Goal: Task Accomplishment & Management: Manage account settings

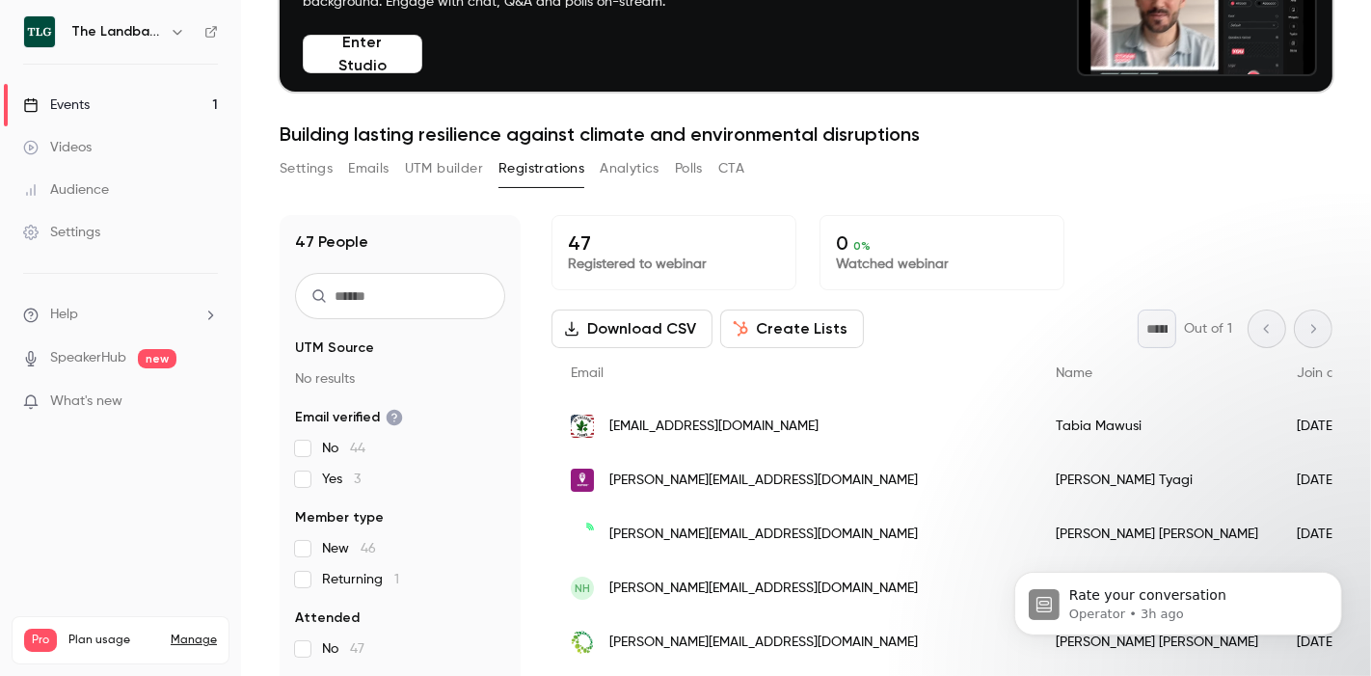
scroll to position [188, 0]
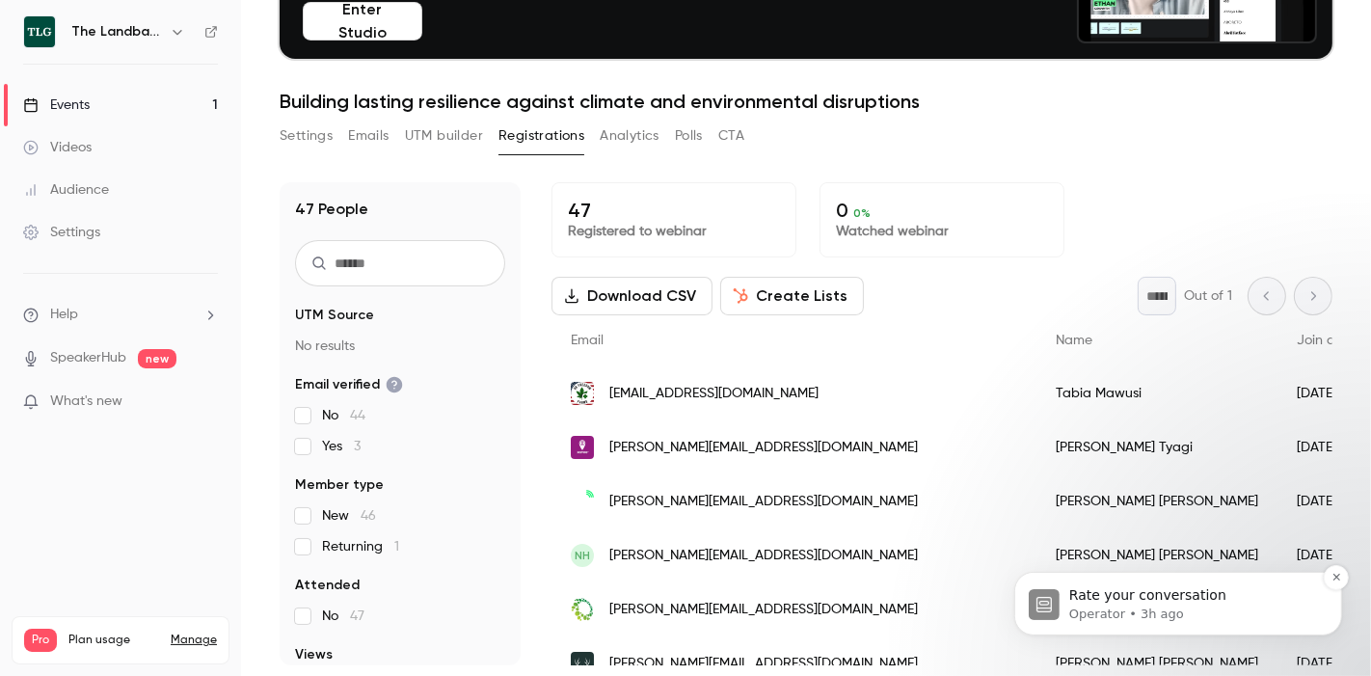
click at [1146, 607] on p "Operator • 3h ago" at bounding box center [1193, 613] width 249 height 17
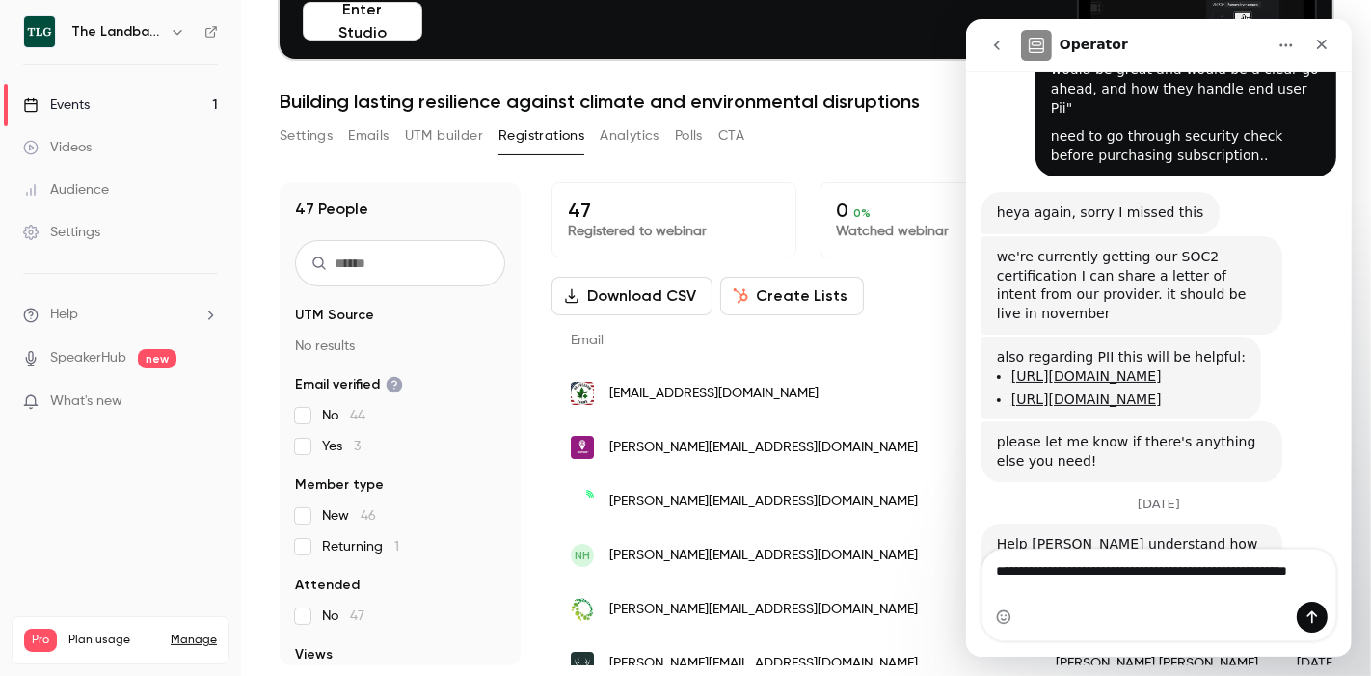
scroll to position [2502, 0]
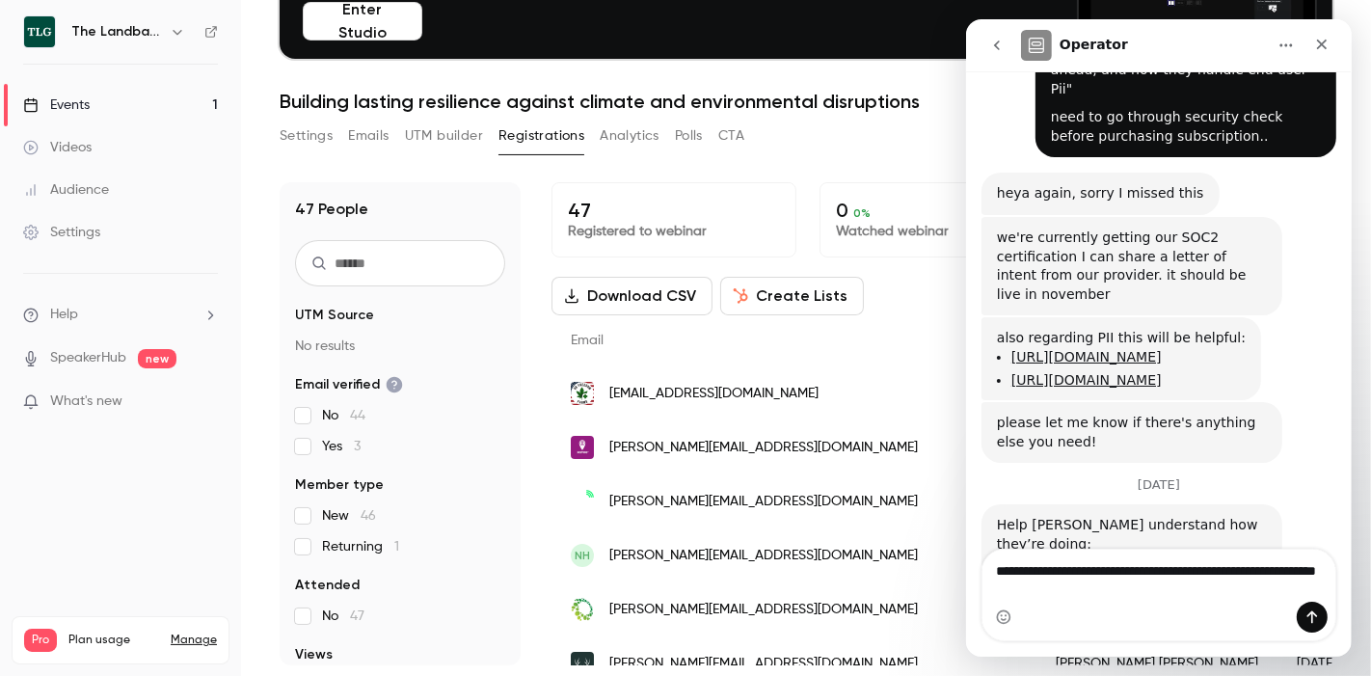
type textarea "**********"
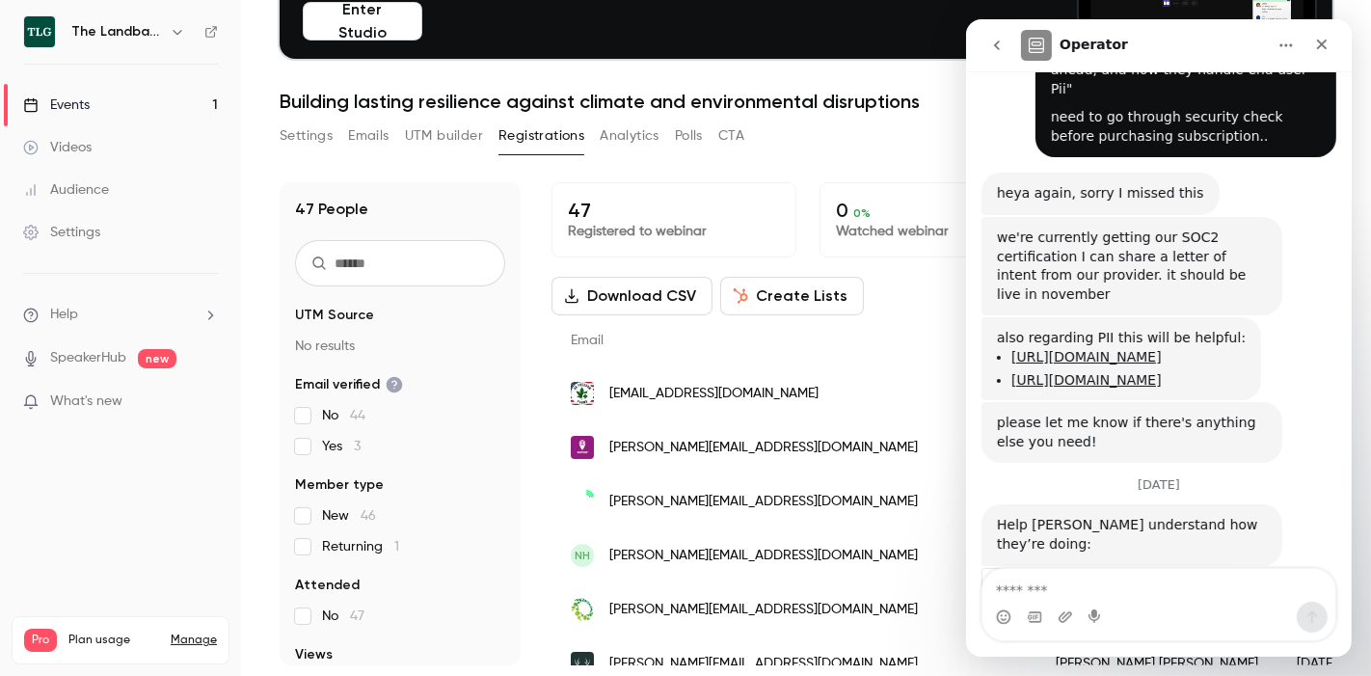
scroll to position [2559, 0]
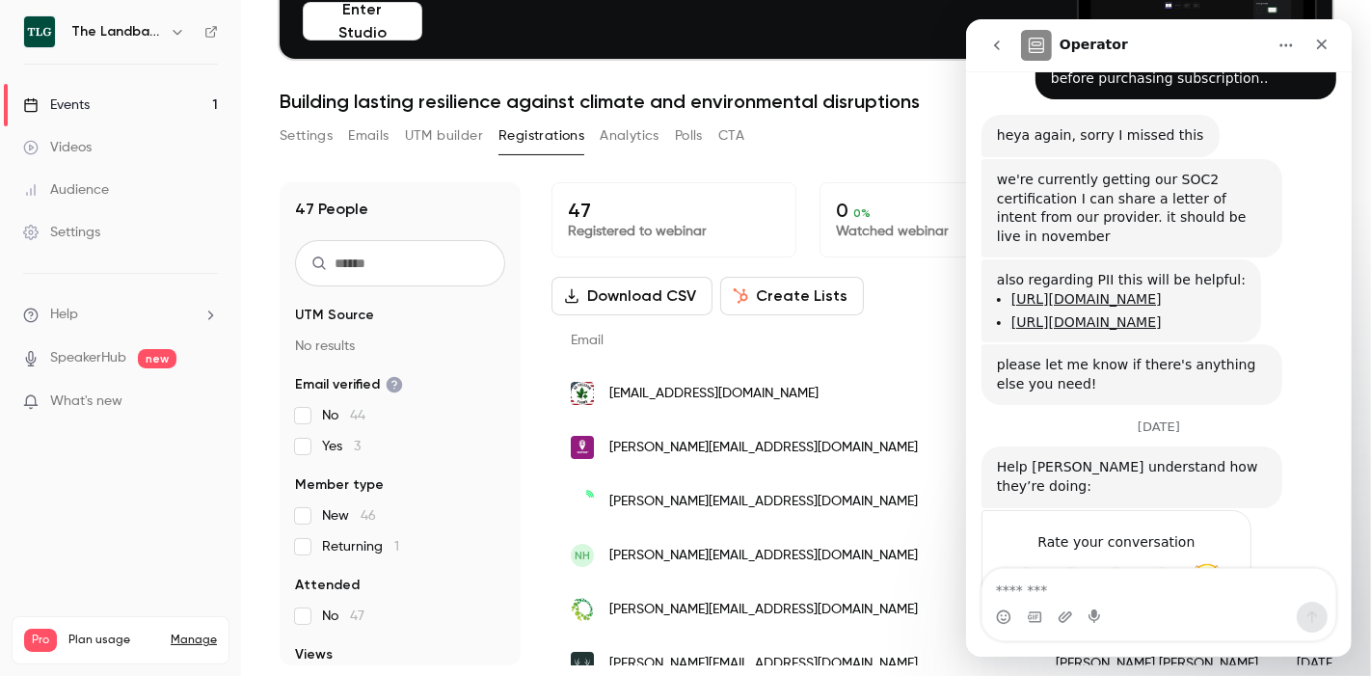
click at [1220, 563] on span "Amazing" at bounding box center [1206, 580] width 35 height 35
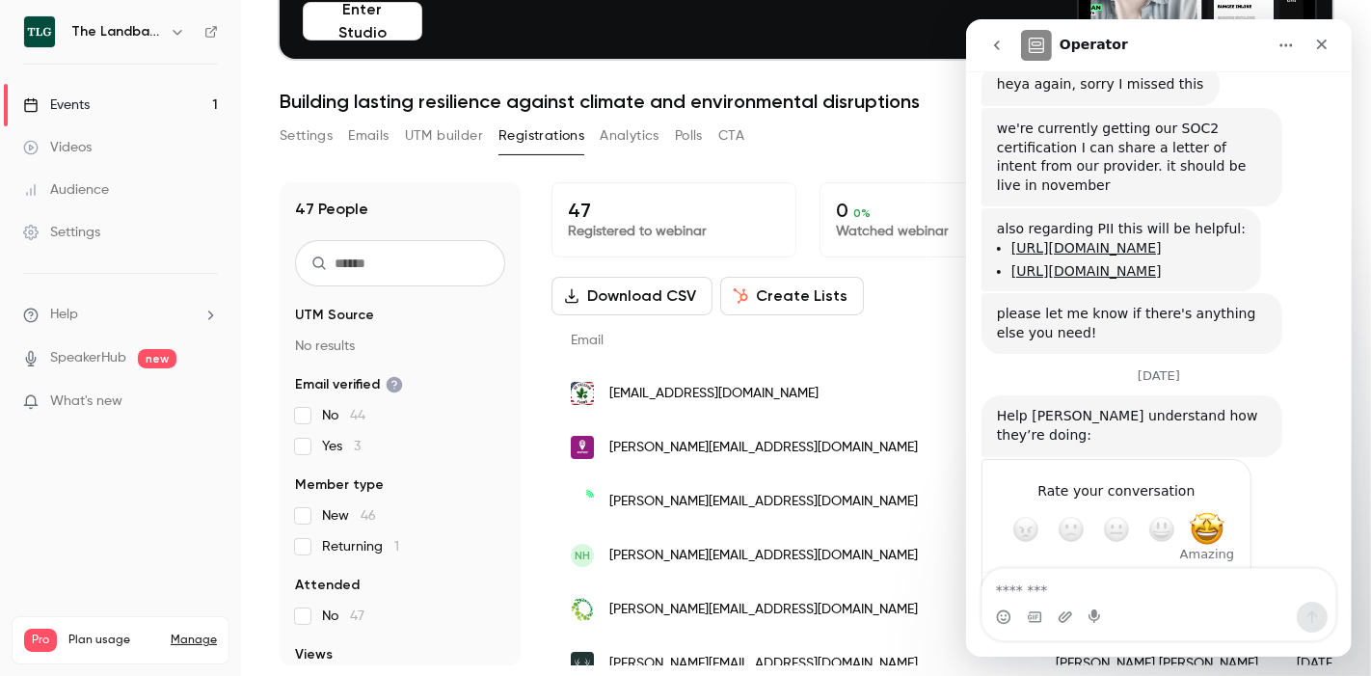
scroll to position [2611, 0]
click at [1217, 579] on div "Submit" at bounding box center [1216, 598] width 39 height 39
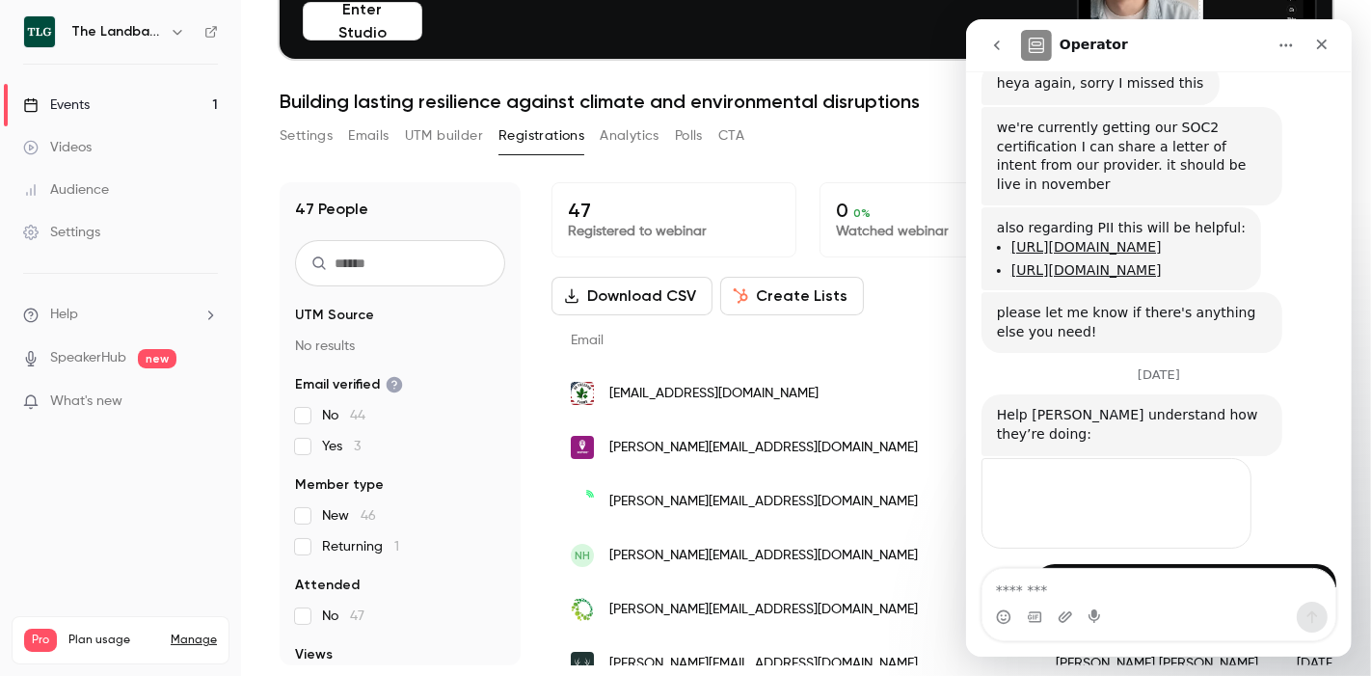
scroll to position [2536, 0]
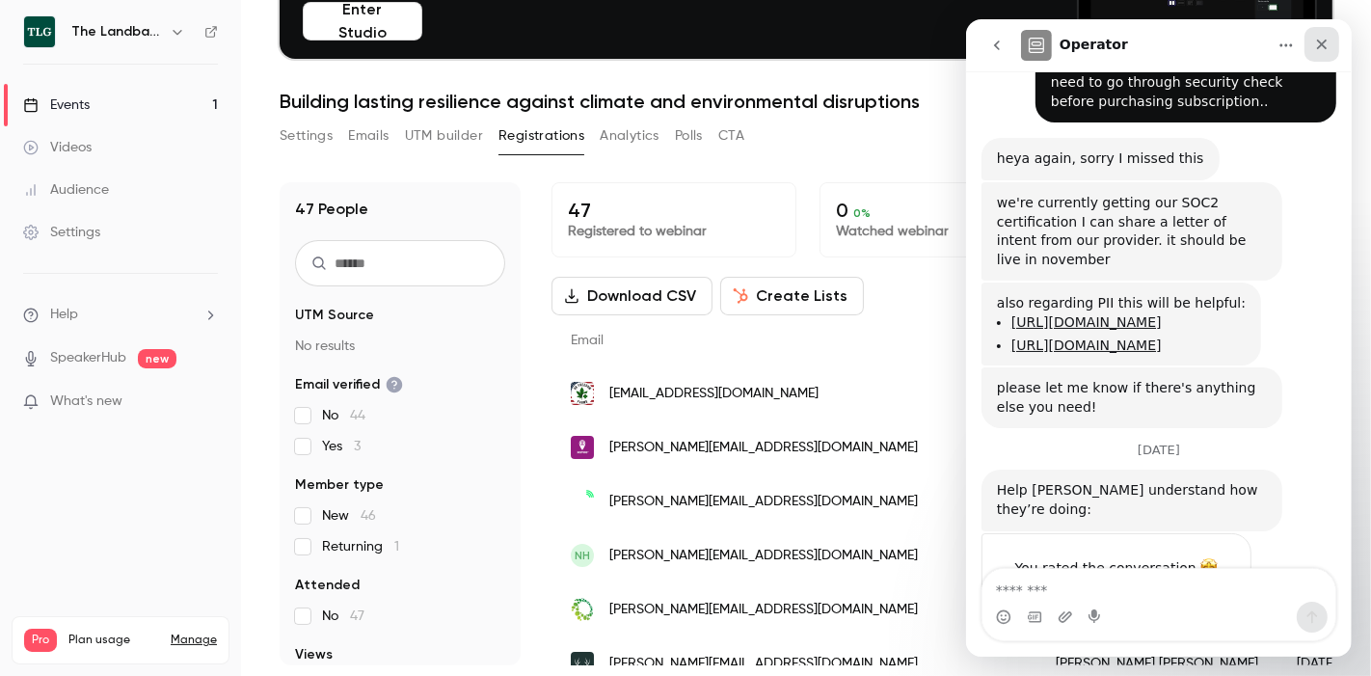
click at [1320, 41] on icon "Close" at bounding box center [1320, 44] width 15 height 15
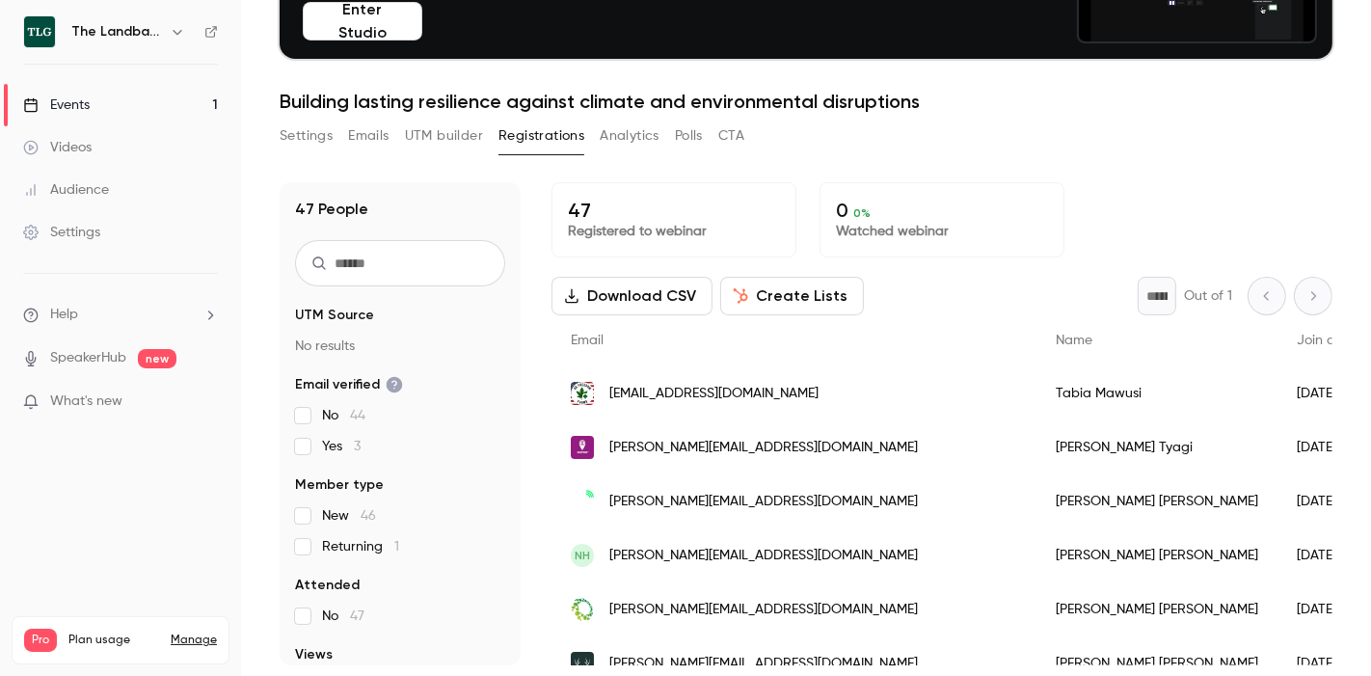
click at [191, 633] on link "Manage" at bounding box center [194, 640] width 46 height 15
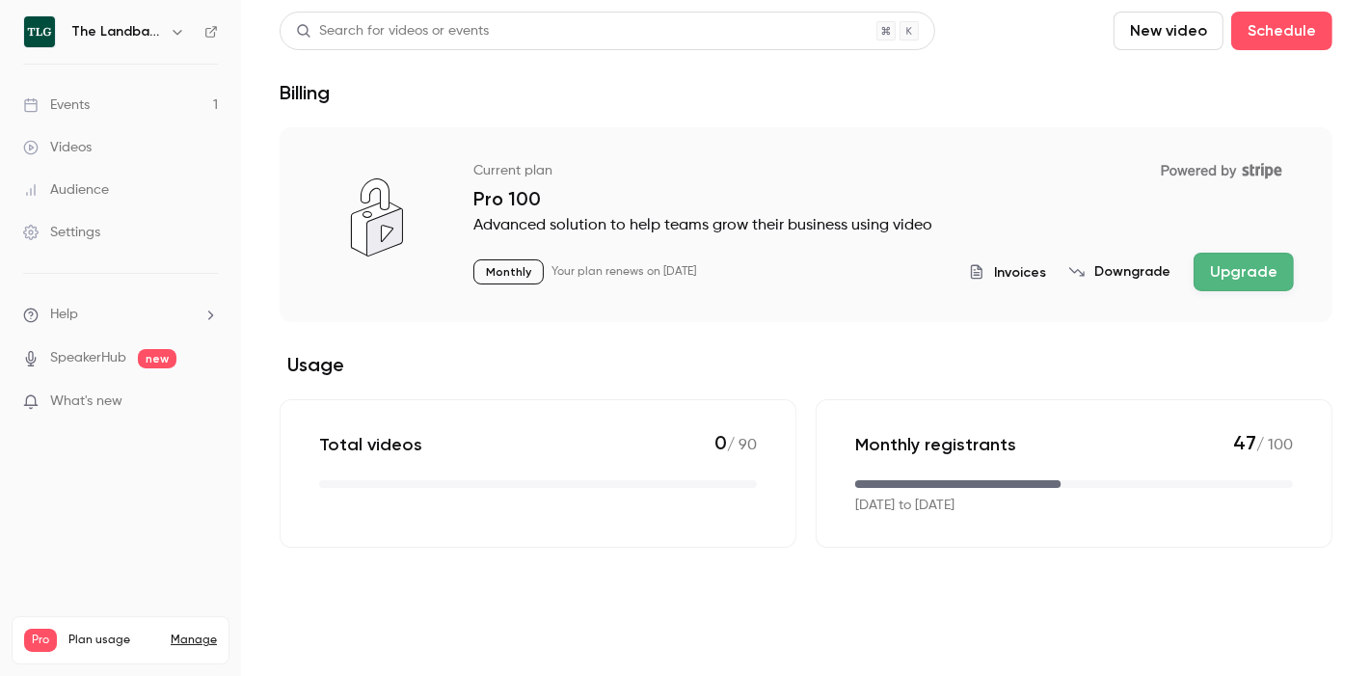
scroll to position [2611, 0]
click at [1231, 267] on button "Upgrade" at bounding box center [1244, 272] width 100 height 39
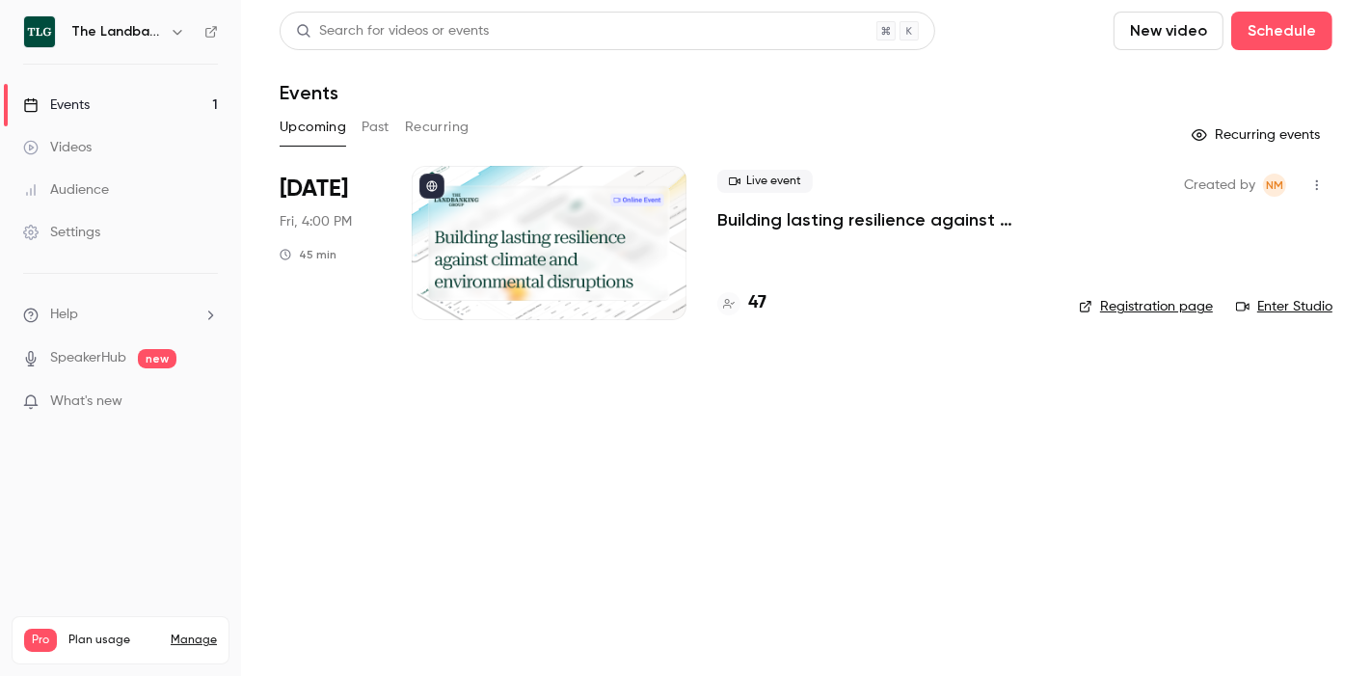
click at [1171, 28] on button "New video" at bounding box center [1169, 31] width 110 height 39
click at [928, 332] on div at bounding box center [685, 338] width 1371 height 676
click at [507, 93] on div "Events" at bounding box center [806, 92] width 1053 height 23
click at [1286, 42] on button "Schedule" at bounding box center [1281, 31] width 101 height 39
click at [1204, 72] on li "One time event" at bounding box center [1228, 84] width 208 height 50
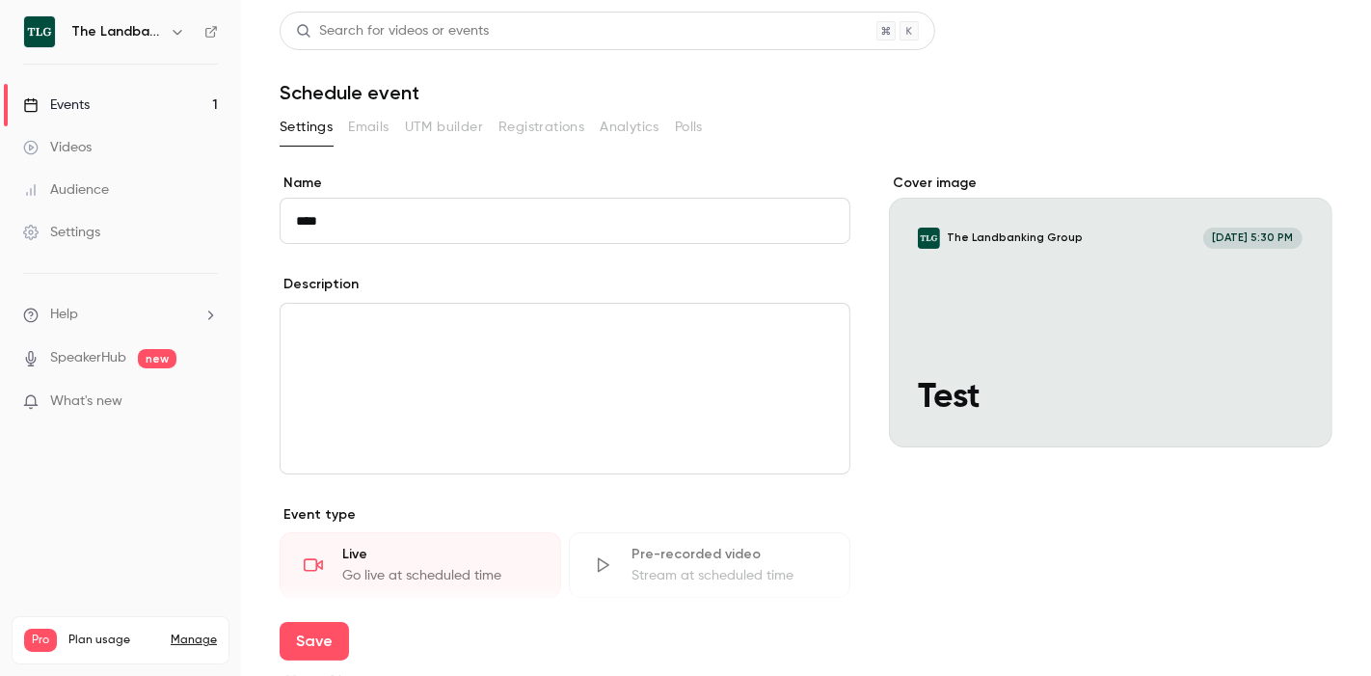
scroll to position [122, 0]
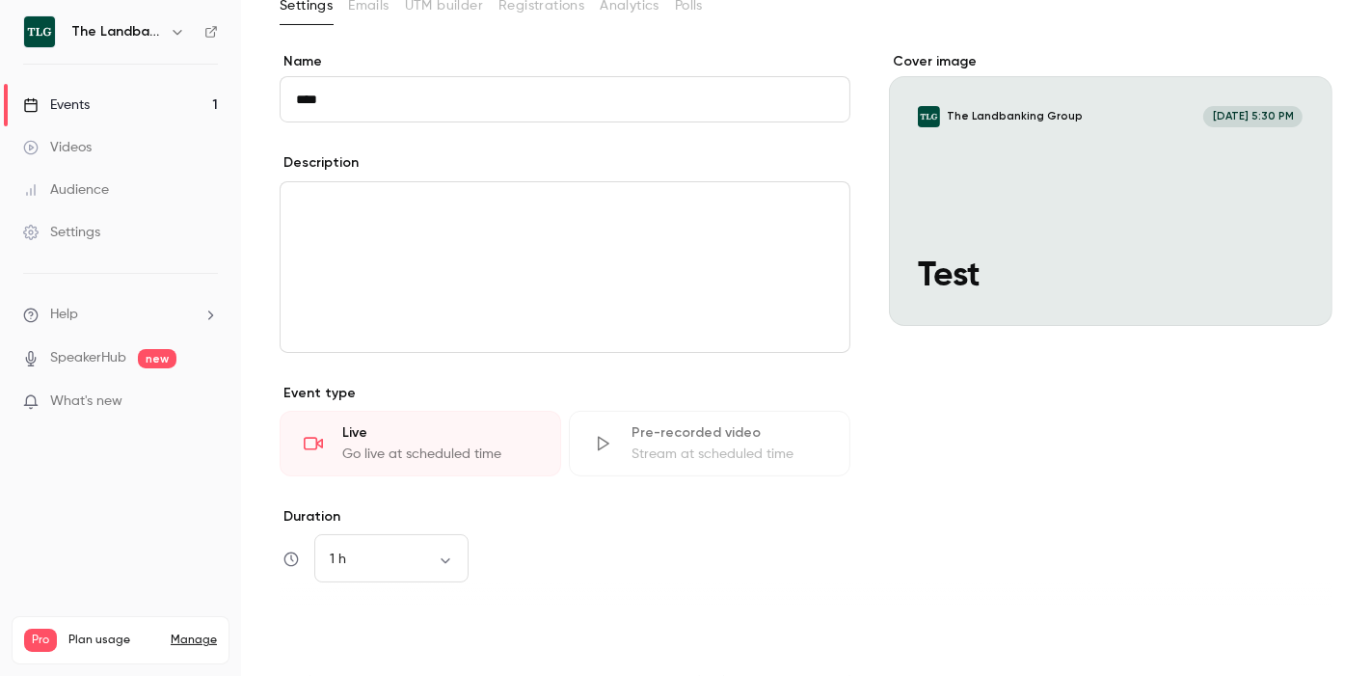
type input "****"
click at [312, 638] on button "Save" at bounding box center [314, 641] width 69 height 39
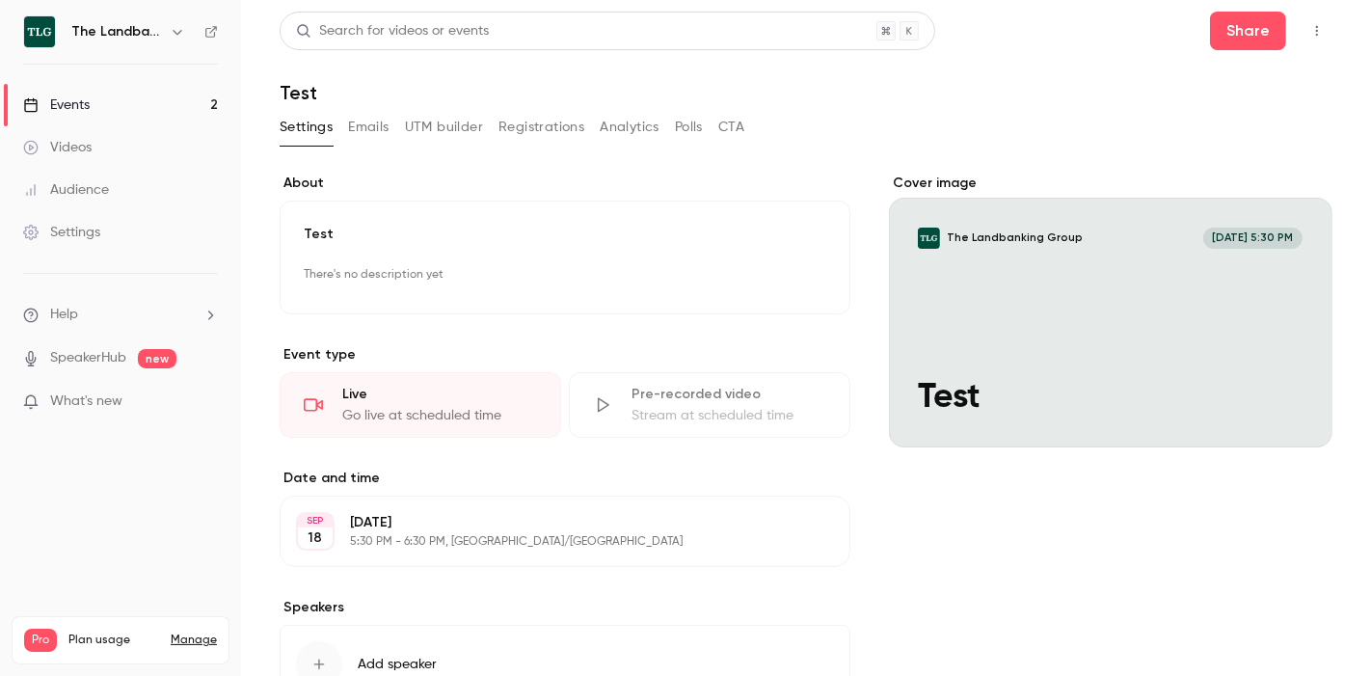
click at [532, 136] on button "Registrations" at bounding box center [542, 127] width 86 height 31
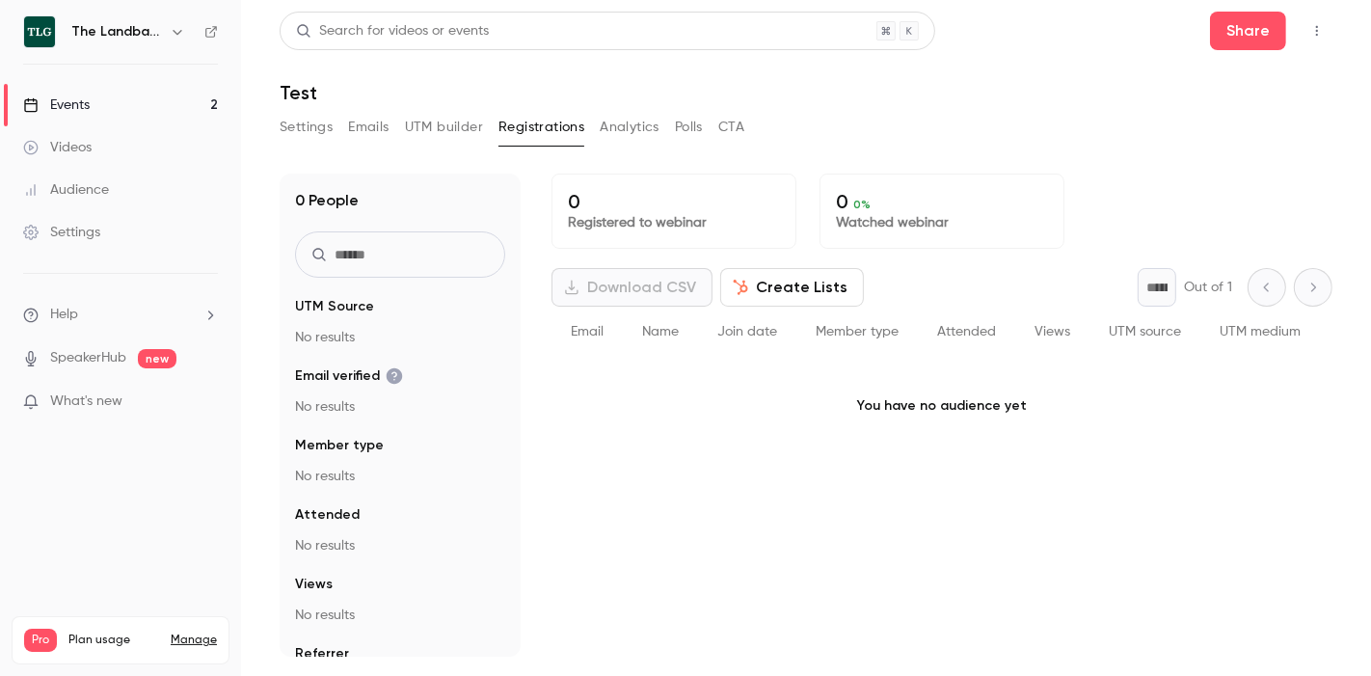
click at [289, 126] on button "Settings" at bounding box center [306, 127] width 53 height 31
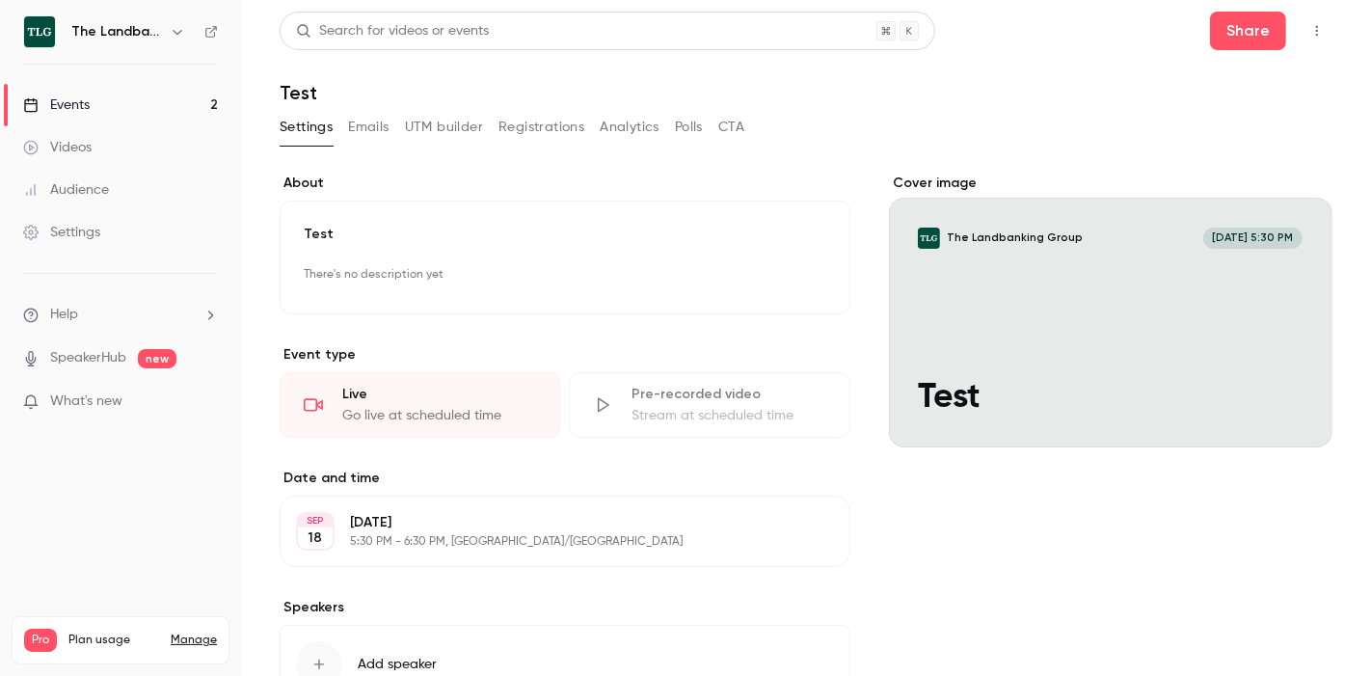
click at [1310, 31] on icon "button" at bounding box center [1317, 31] width 15 height 14
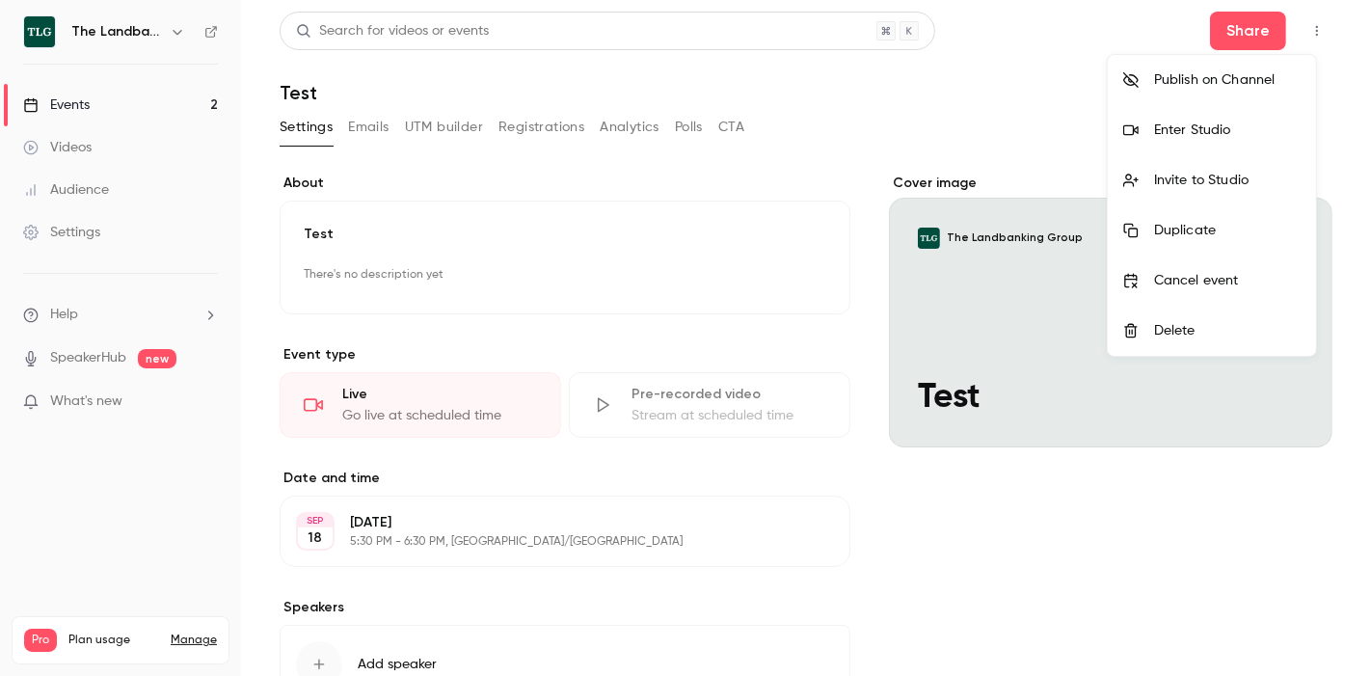
click at [1030, 135] on div at bounding box center [685, 338] width 1371 height 676
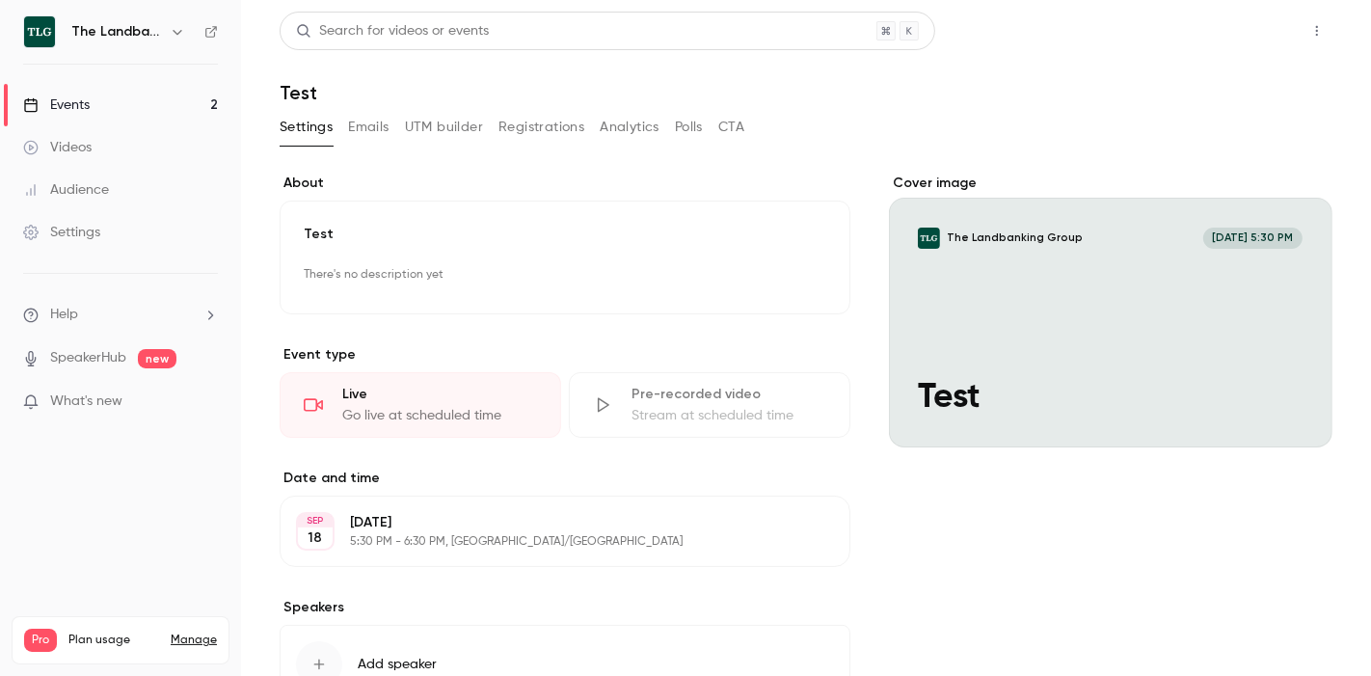
click at [1254, 23] on button "Share" at bounding box center [1248, 31] width 76 height 39
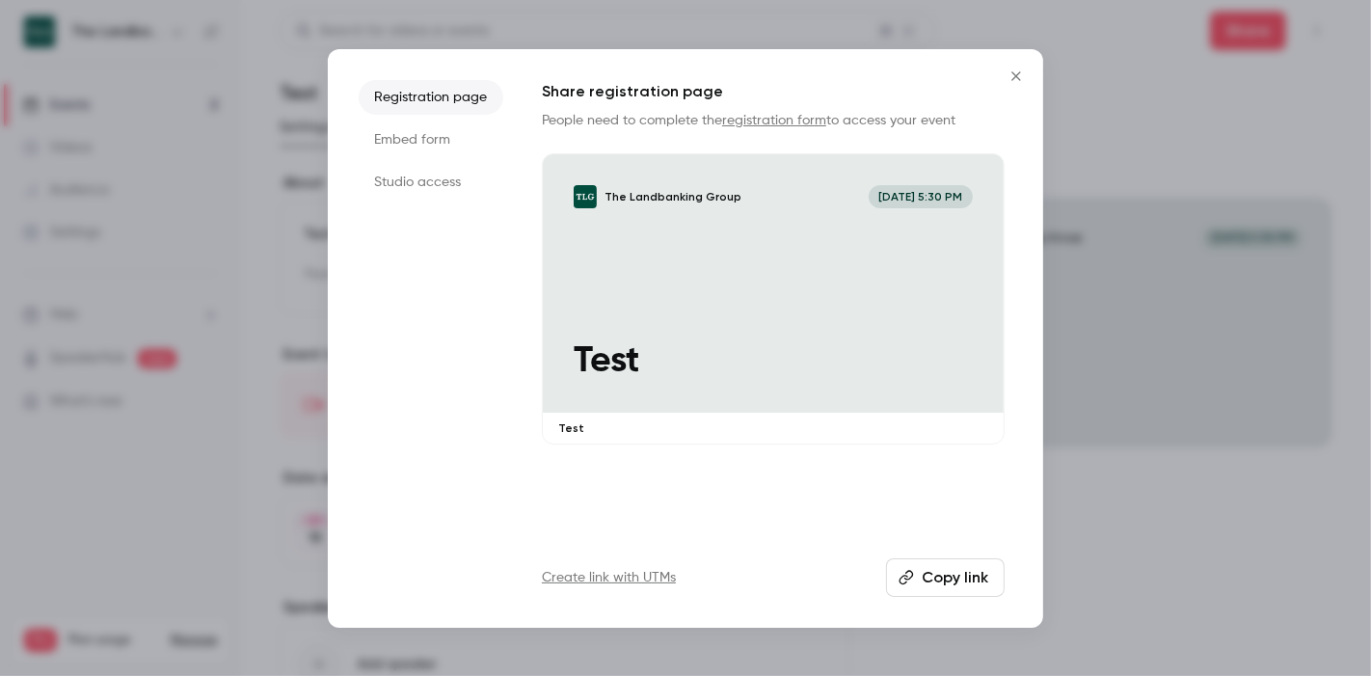
click at [801, 120] on link "registration form" at bounding box center [774, 121] width 104 height 14
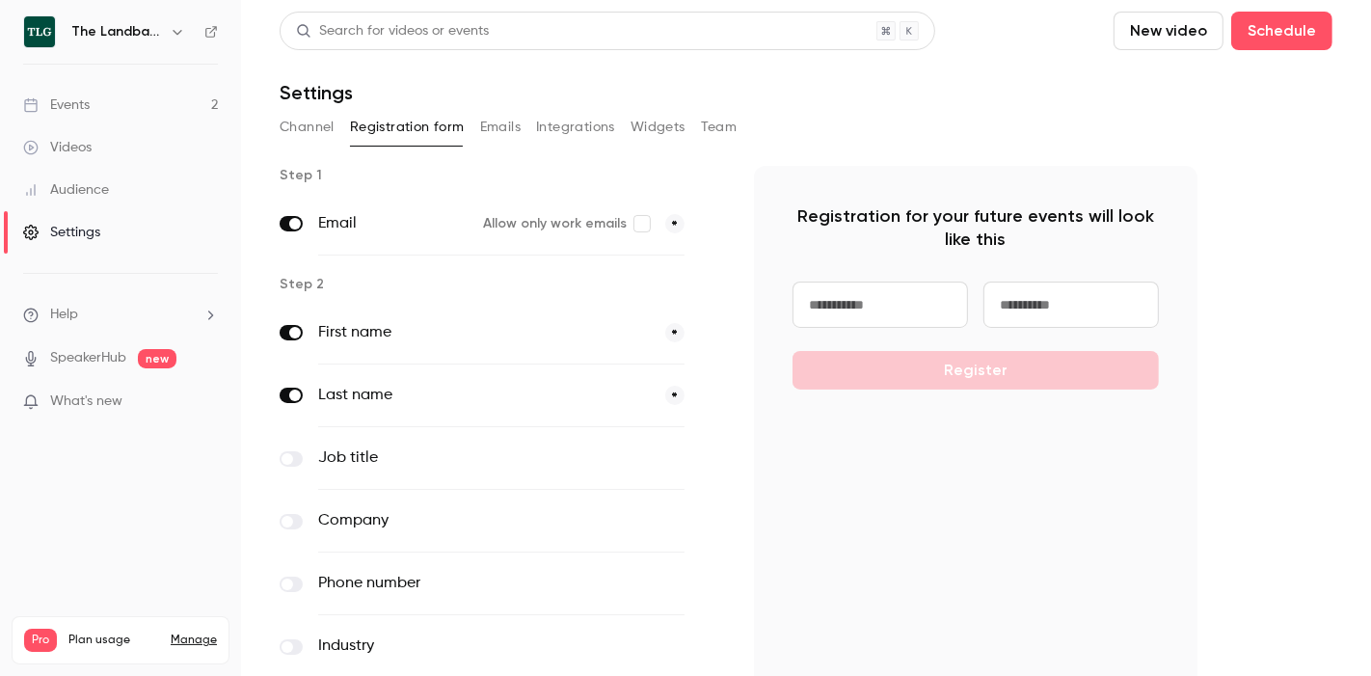
click at [100, 106] on link "Events 2" at bounding box center [120, 105] width 241 height 42
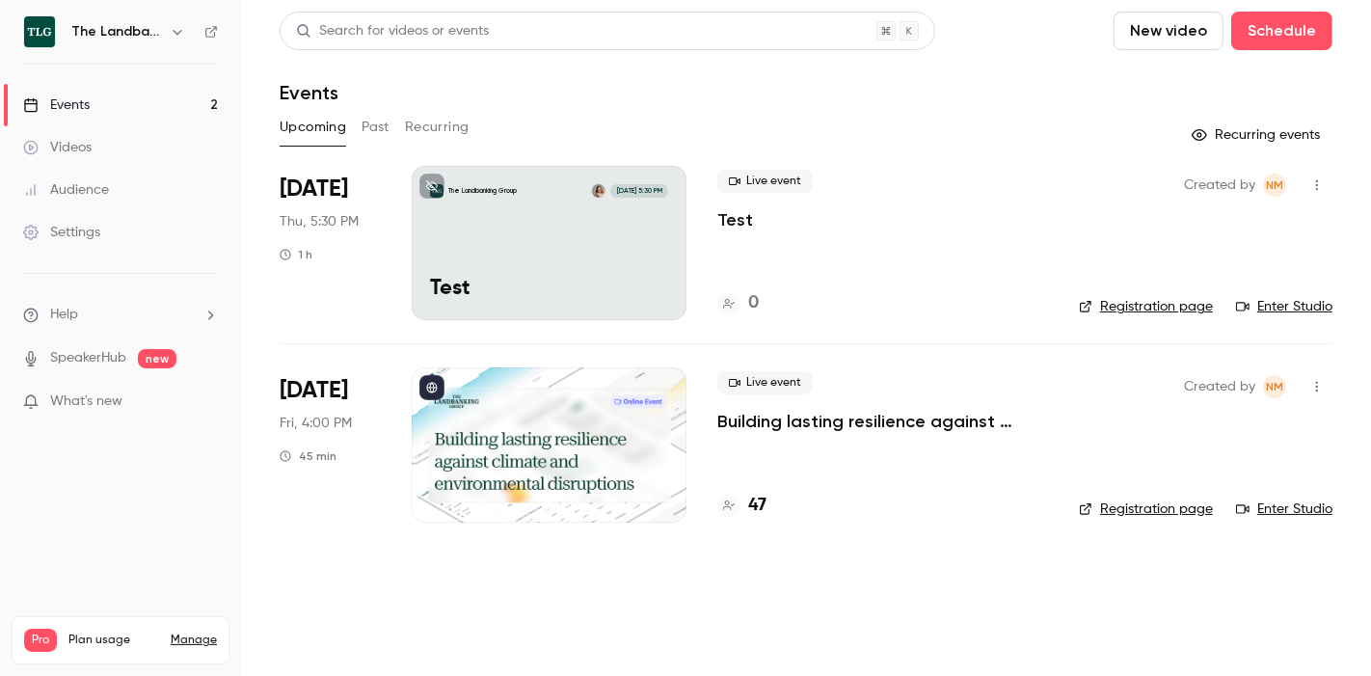
click at [1158, 305] on link "Registration page" at bounding box center [1146, 306] width 134 height 19
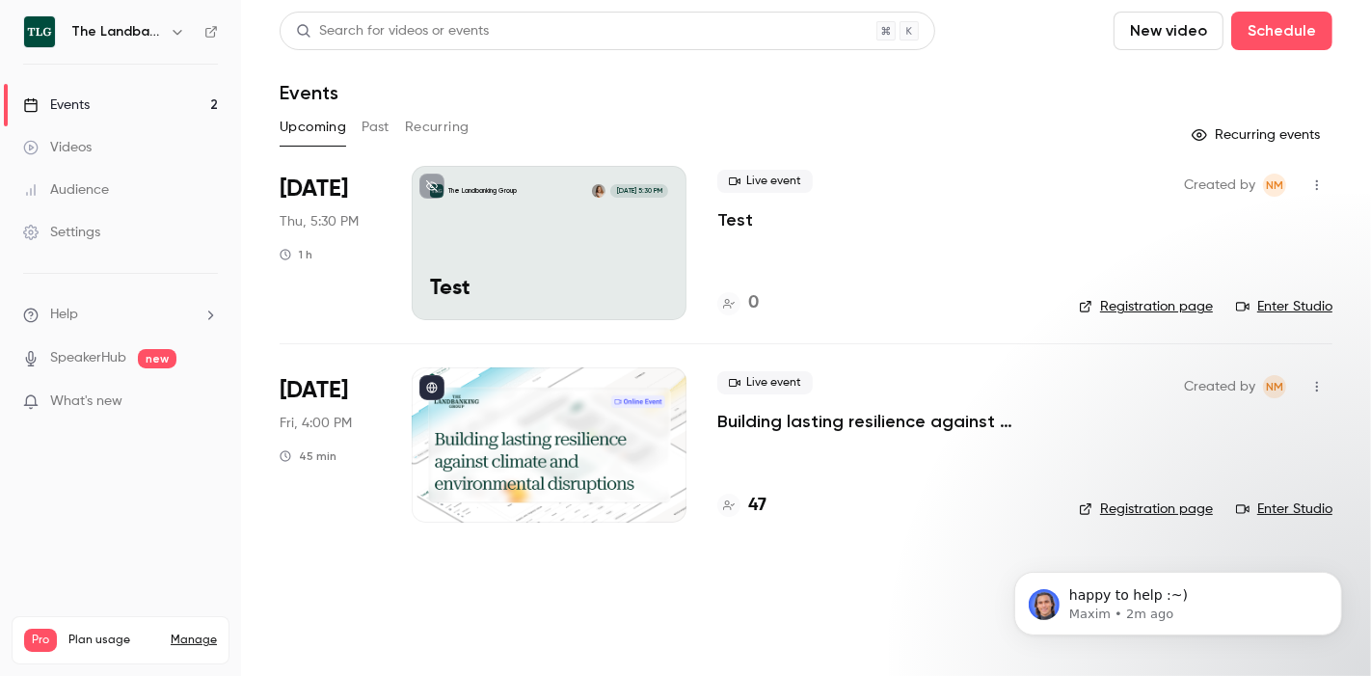
click at [1322, 180] on icon "button" at bounding box center [1317, 185] width 15 height 14
click at [1193, 425] on div "Delete" at bounding box center [1244, 434] width 147 height 19
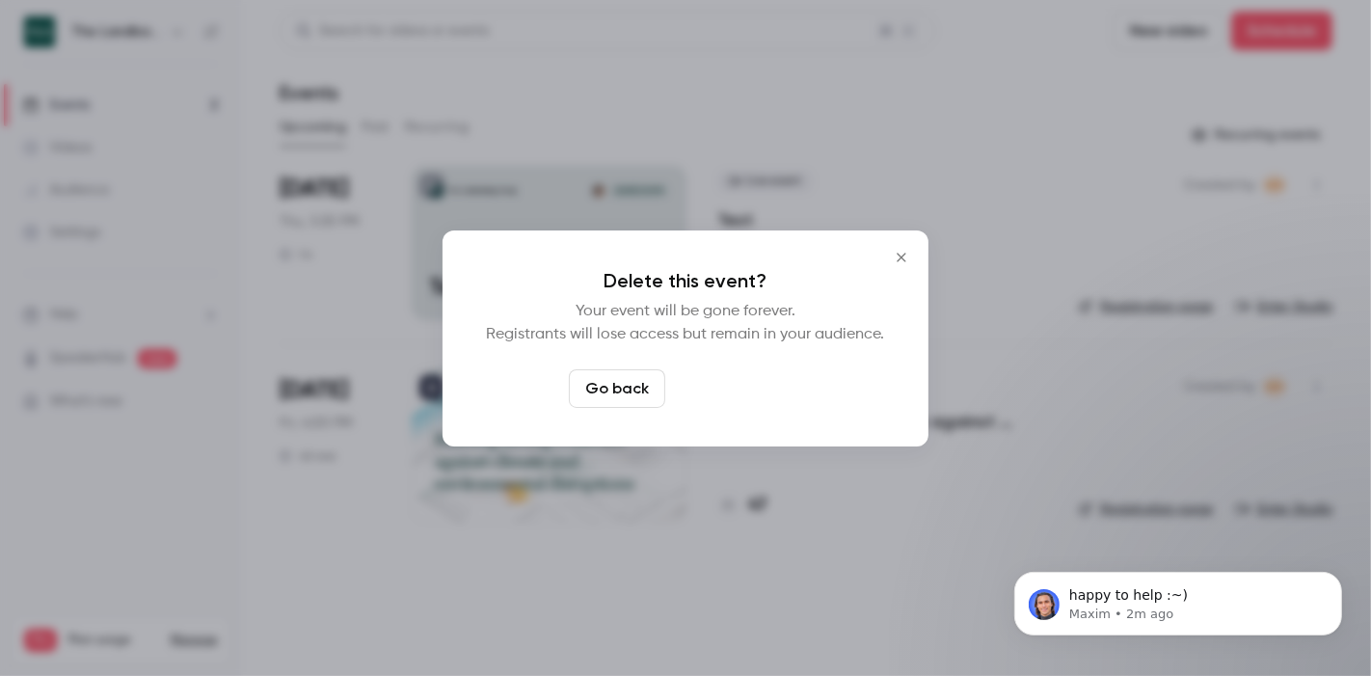
click at [754, 390] on button "Delete event" at bounding box center [737, 388] width 129 height 39
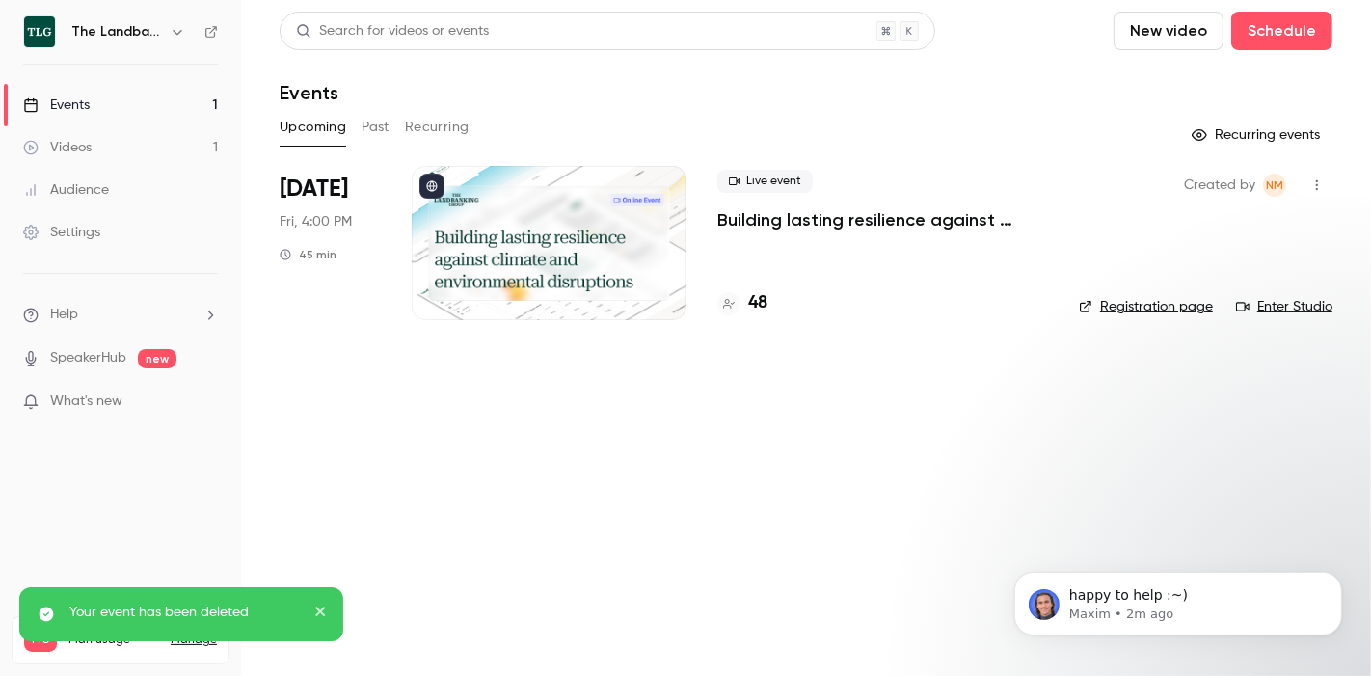
click at [749, 307] on h4 "48" at bounding box center [757, 303] width 19 height 26
